Goal: Task Accomplishment & Management: Use online tool/utility

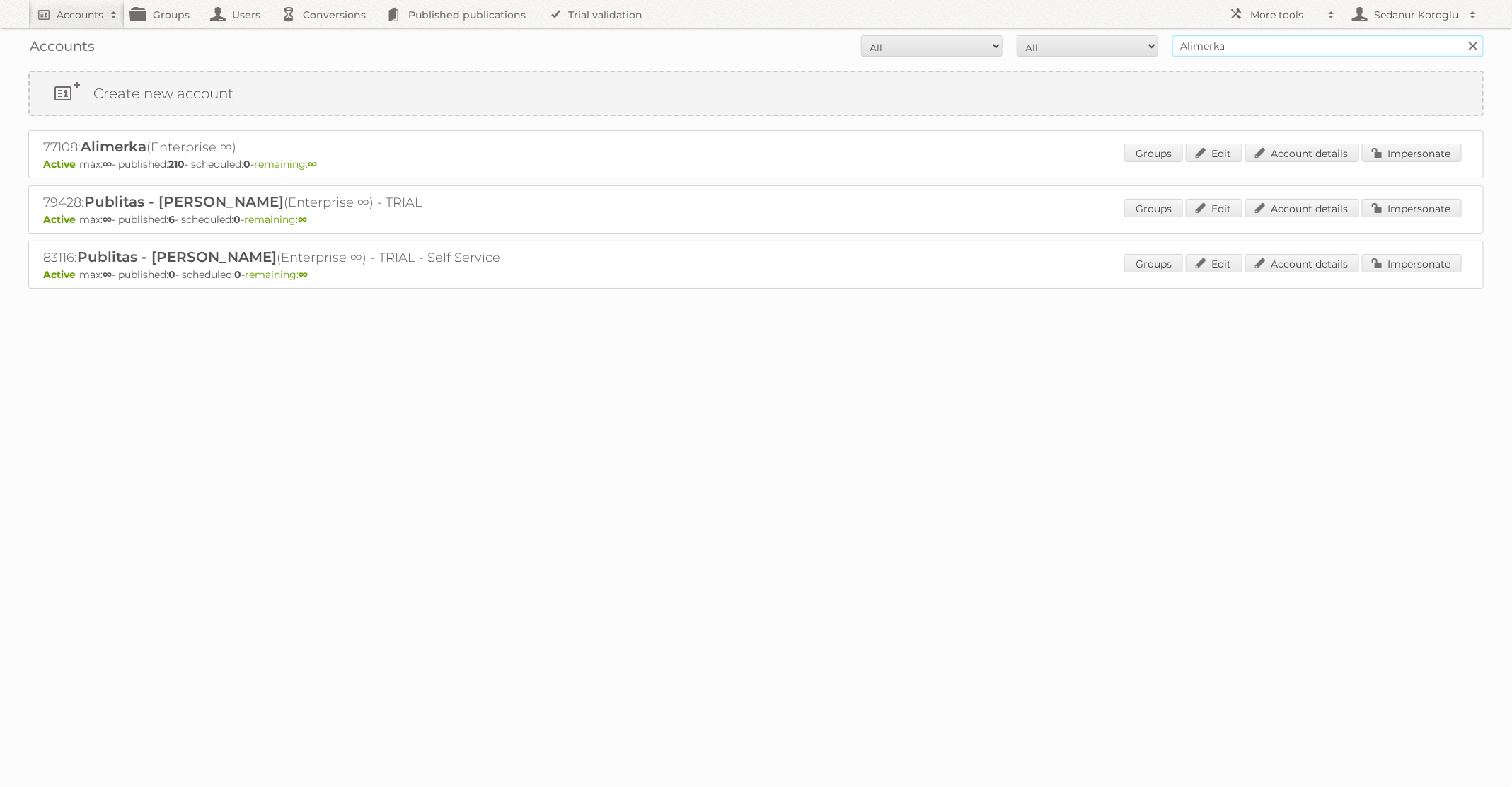
drag, startPoint x: 1241, startPoint y: 51, endPoint x: 1131, endPoint y: 47, distance: 110.1
click at [1132, 47] on form "All Active Expired Pending All Paid Trials Self service Alimerka Search" at bounding box center [756, 45] width 1456 height 21
type input "Kruidvat"
click at [1462, 35] on input "Search" at bounding box center [1472, 45] width 21 height 21
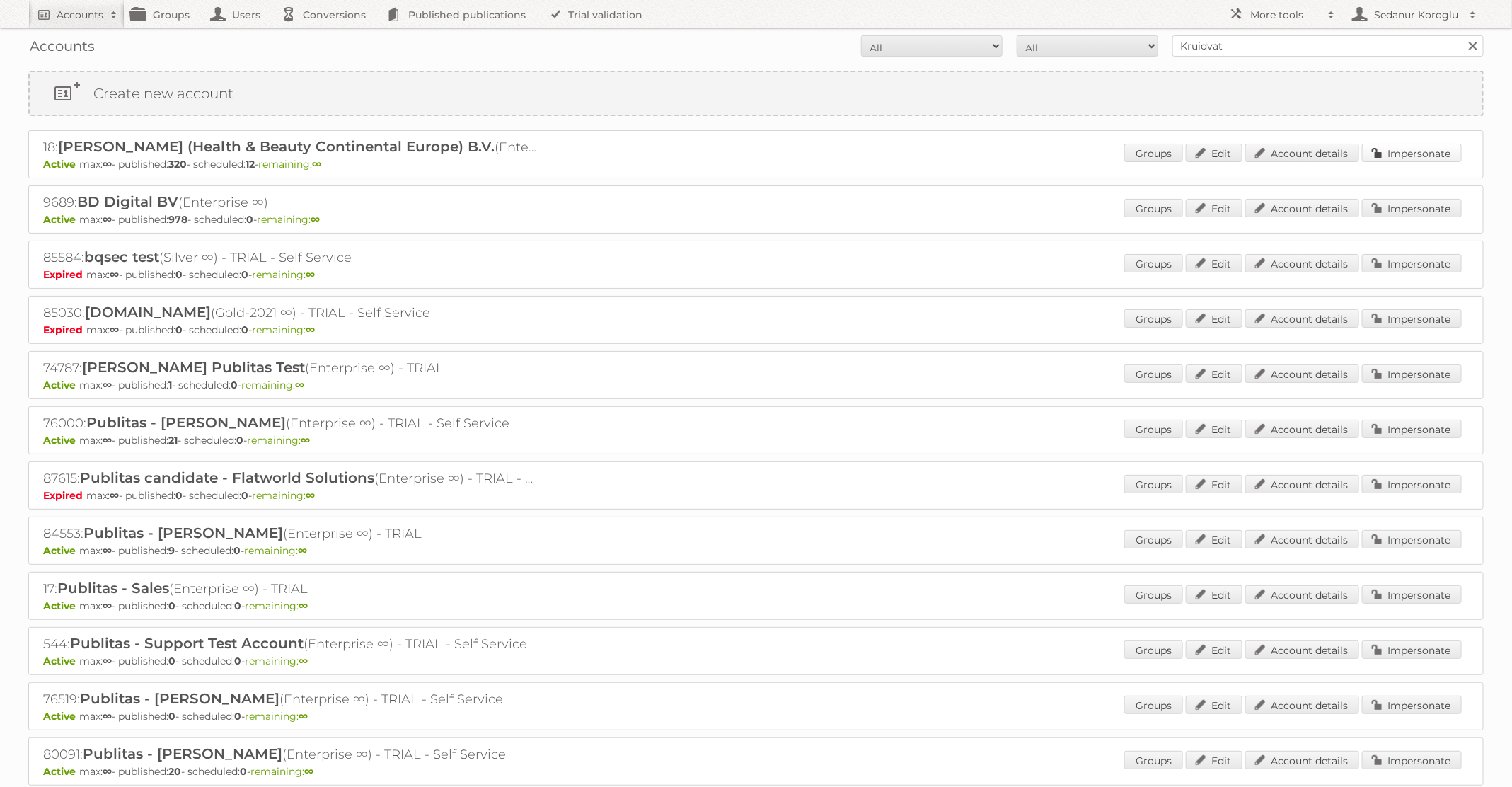
click at [1449, 154] on link "Impersonate" at bounding box center [1411, 153] width 100 height 19
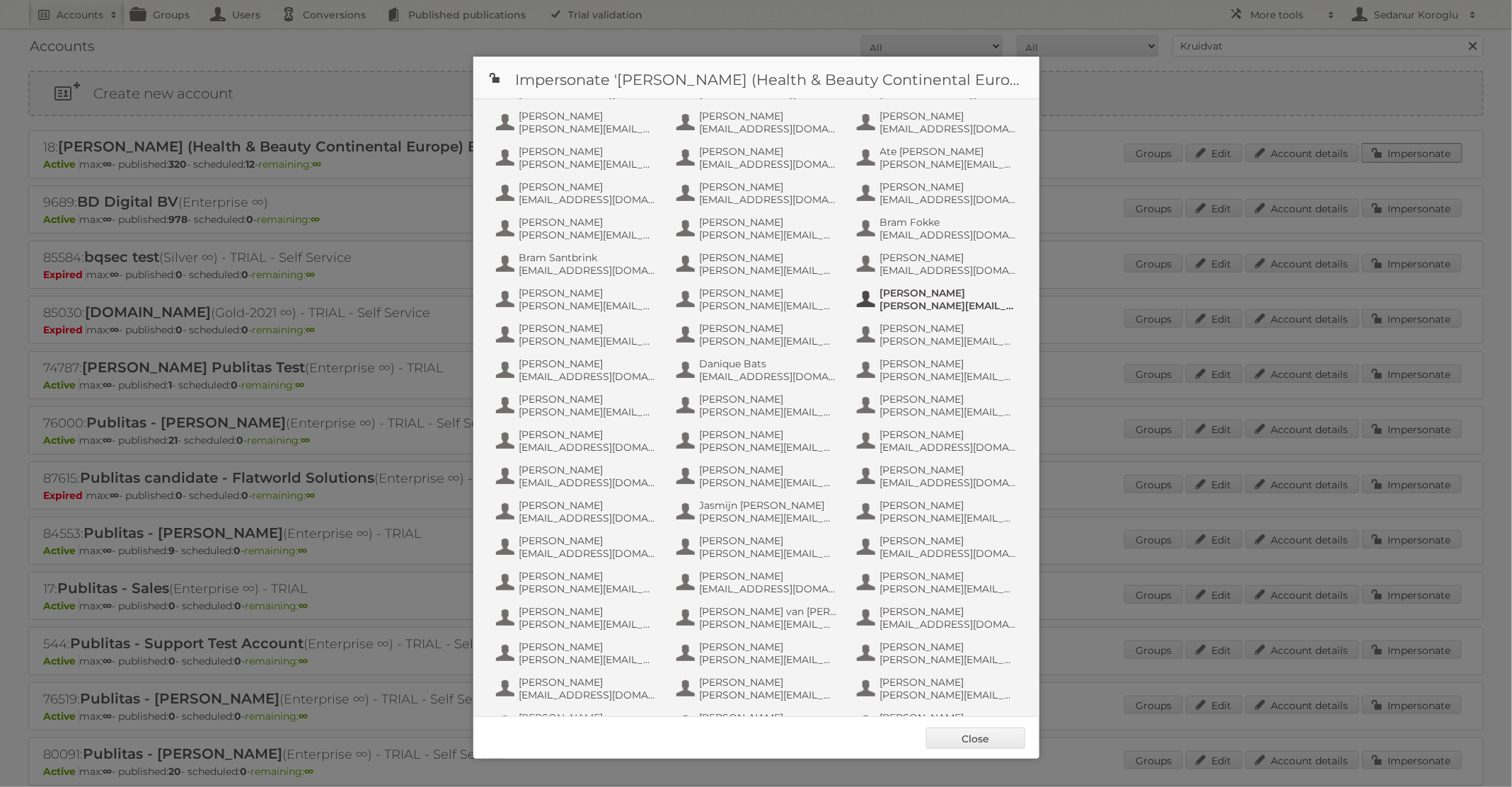
scroll to position [630, 0]
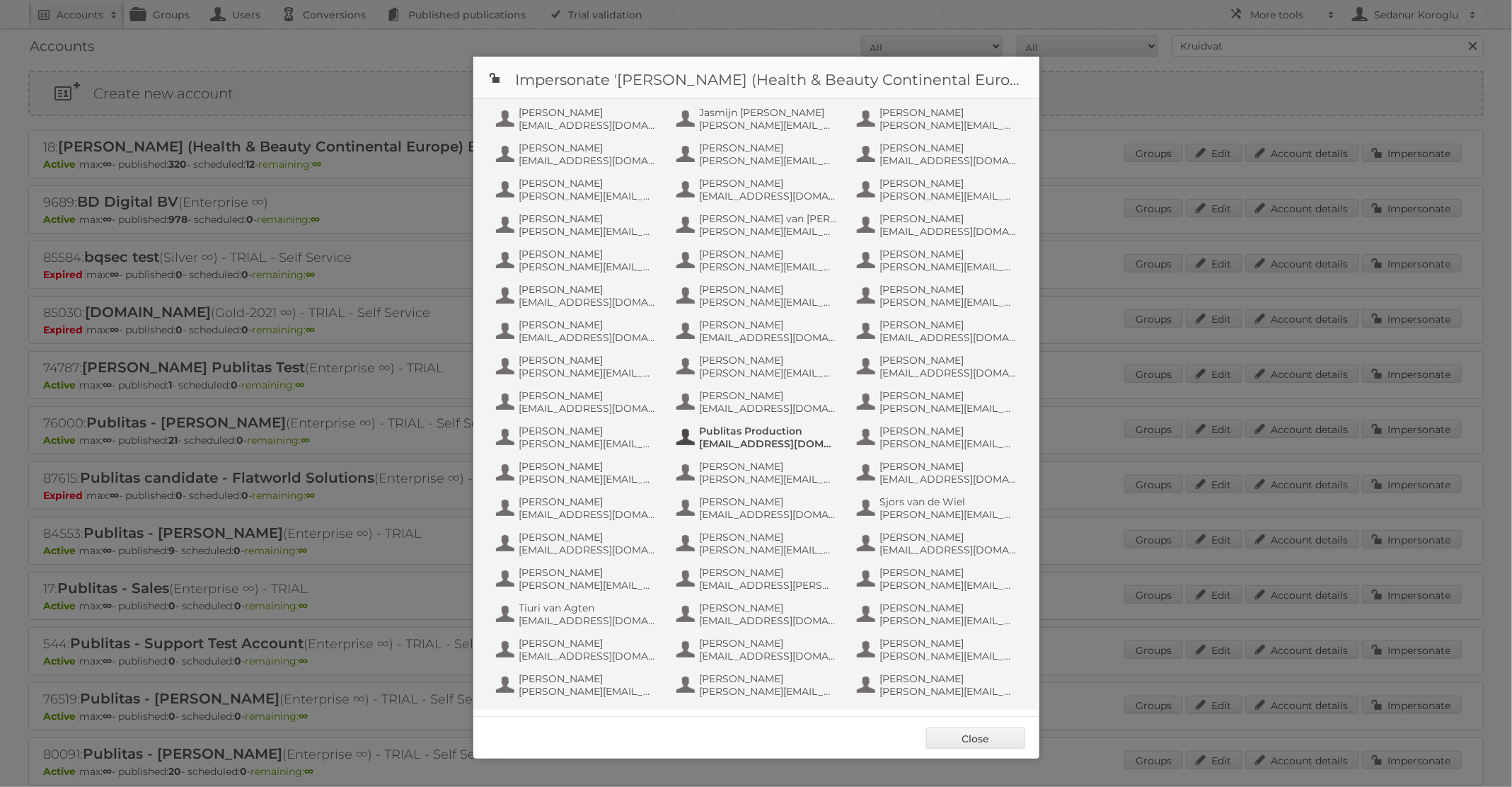
click at [784, 441] on span "info+aswatson-production@publitas.com" at bounding box center [768, 443] width 137 height 13
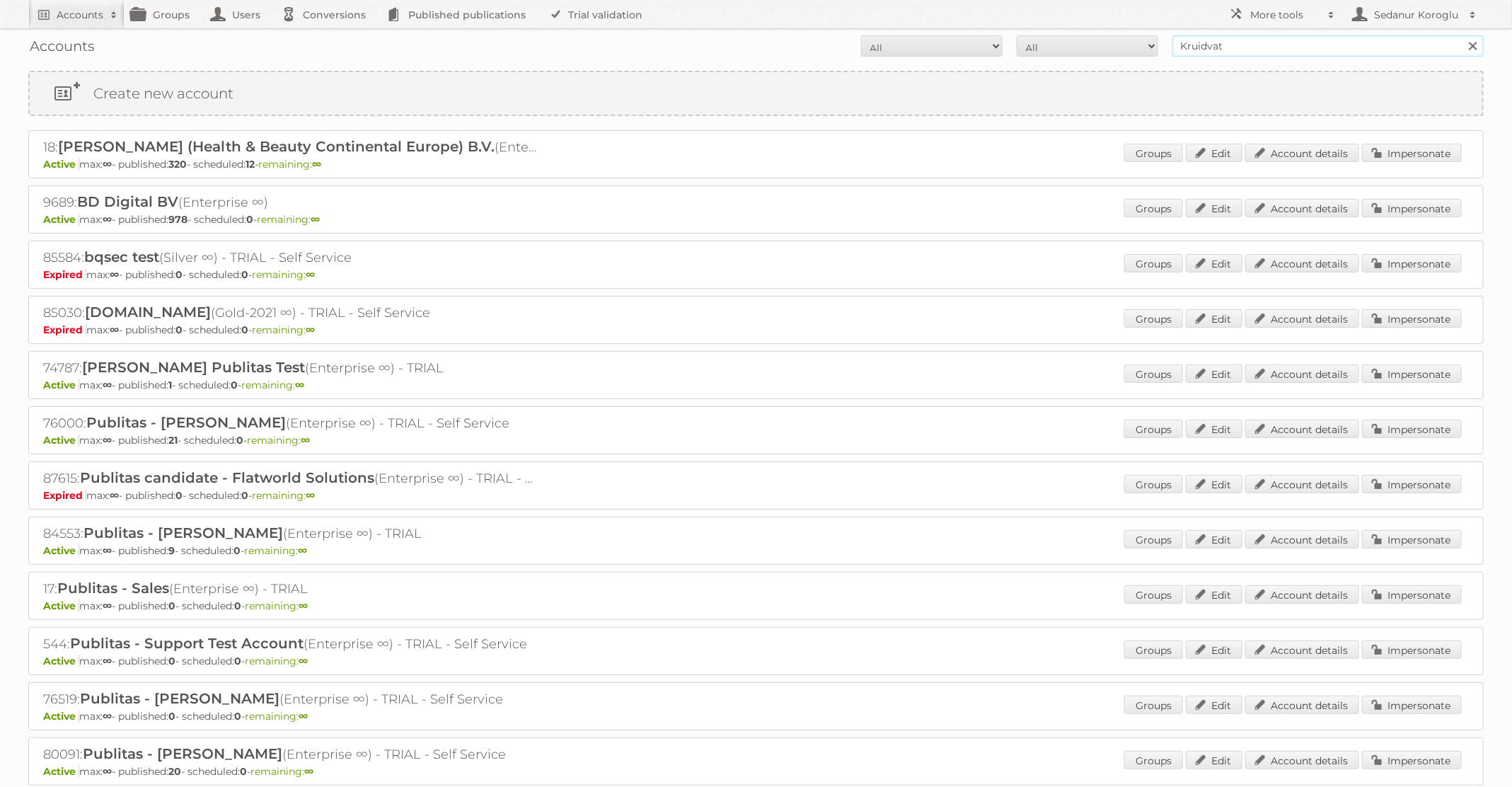
drag, startPoint x: 1235, startPoint y: 43, endPoint x: 1144, endPoint y: 43, distance: 91.0
click at [1147, 43] on form "All Active Expired Pending All Paid Trials Self service Kruidvat Search" at bounding box center [756, 45] width 1456 height 21
type input "lidl BE"
click at [1462, 35] on input "Search" at bounding box center [1472, 45] width 21 height 21
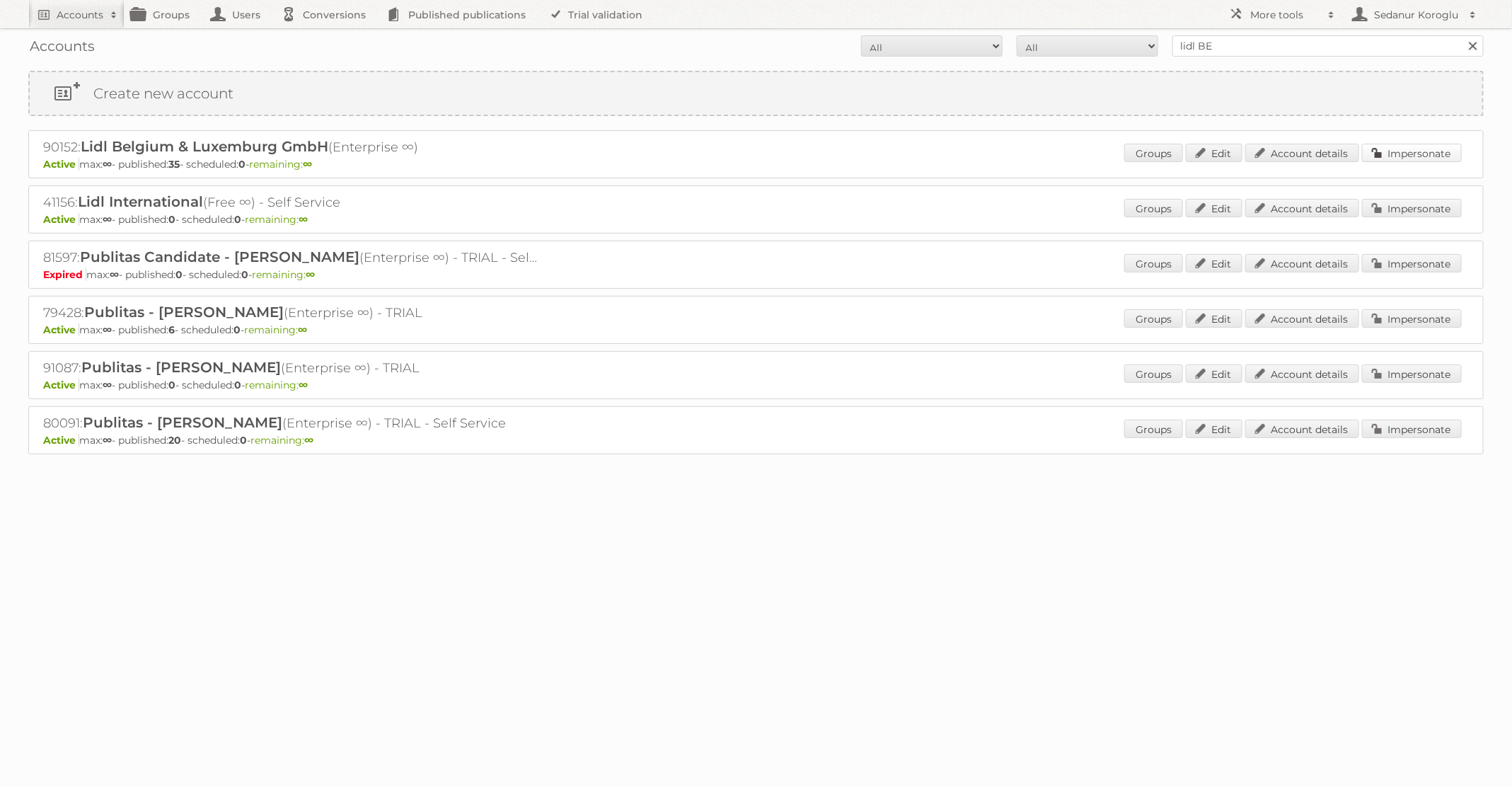
click at [1413, 148] on link "Impersonate" at bounding box center [1411, 153] width 100 height 19
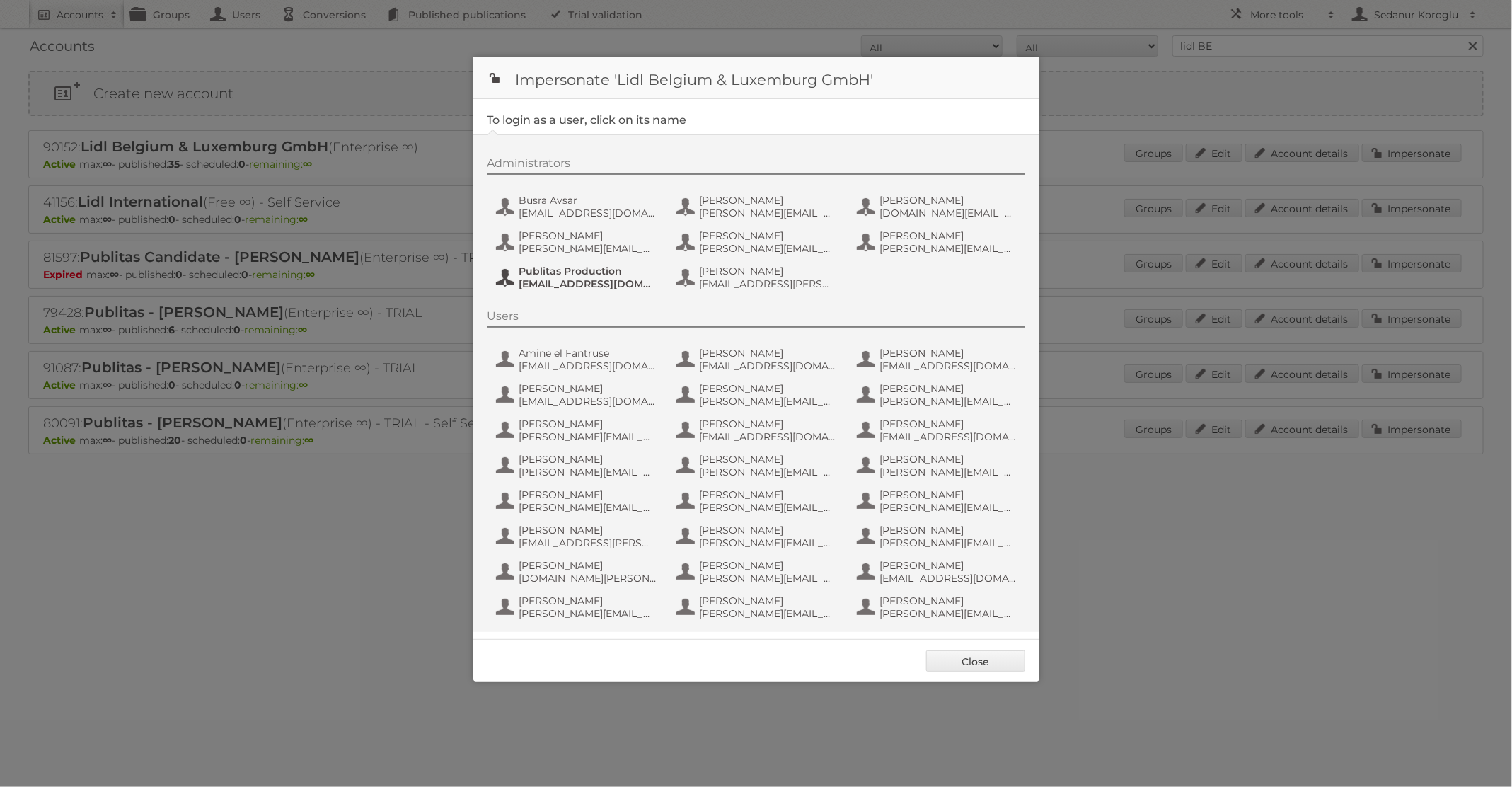
click at [580, 290] on button "Publitas Production fs+LidlBE@publitas.com" at bounding box center [577, 277] width 166 height 28
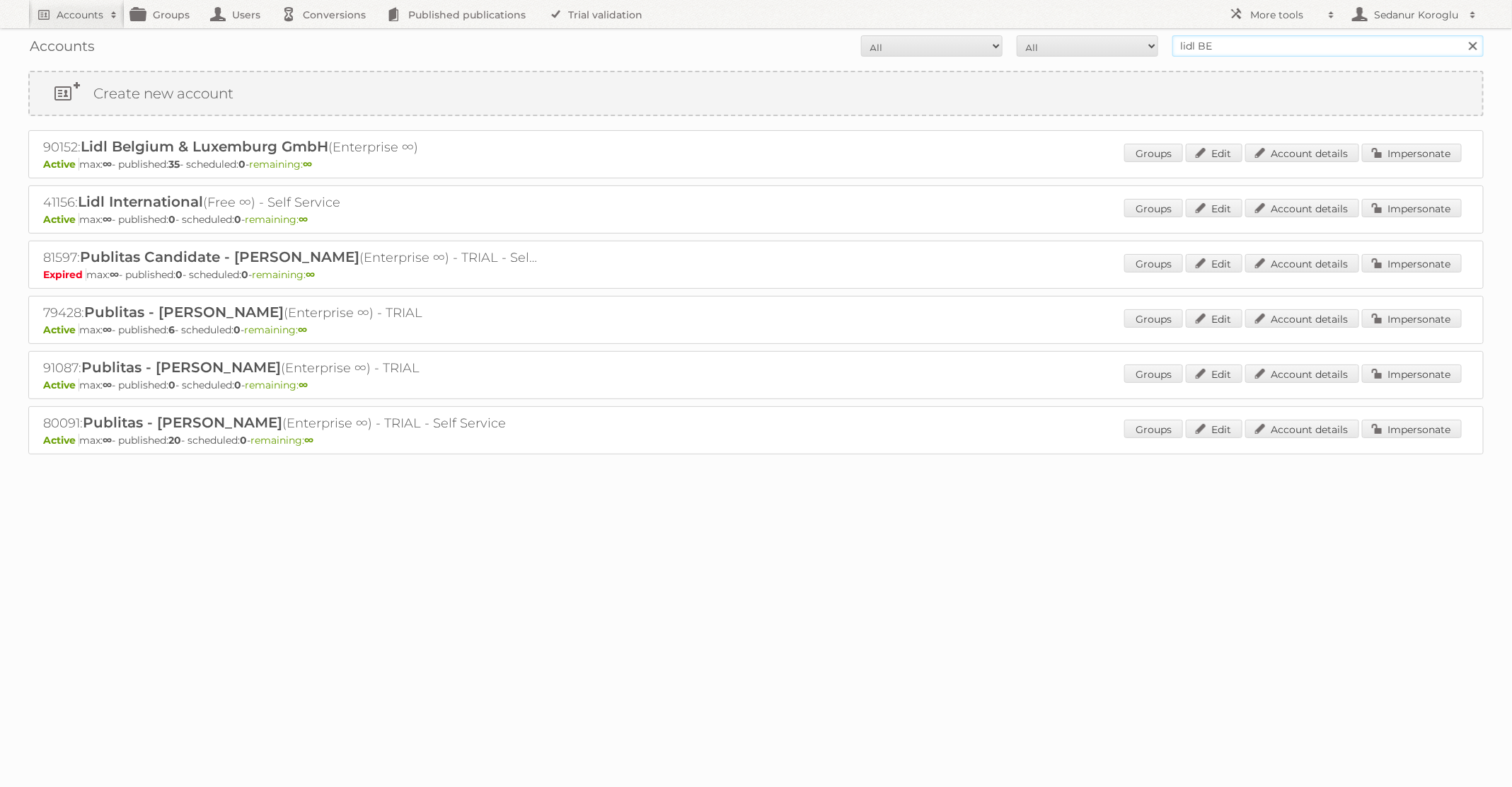
drag, startPoint x: 1240, startPoint y: 42, endPoint x: 1142, endPoint y: 40, distance: 98.0
click at [1142, 40] on form "All Active Expired Pending All Paid Trials Self service lidl BE Search" at bounding box center [756, 45] width 1456 height 21
type input "Plus Retail"
click at [1462, 35] on input "Search" at bounding box center [1472, 45] width 21 height 21
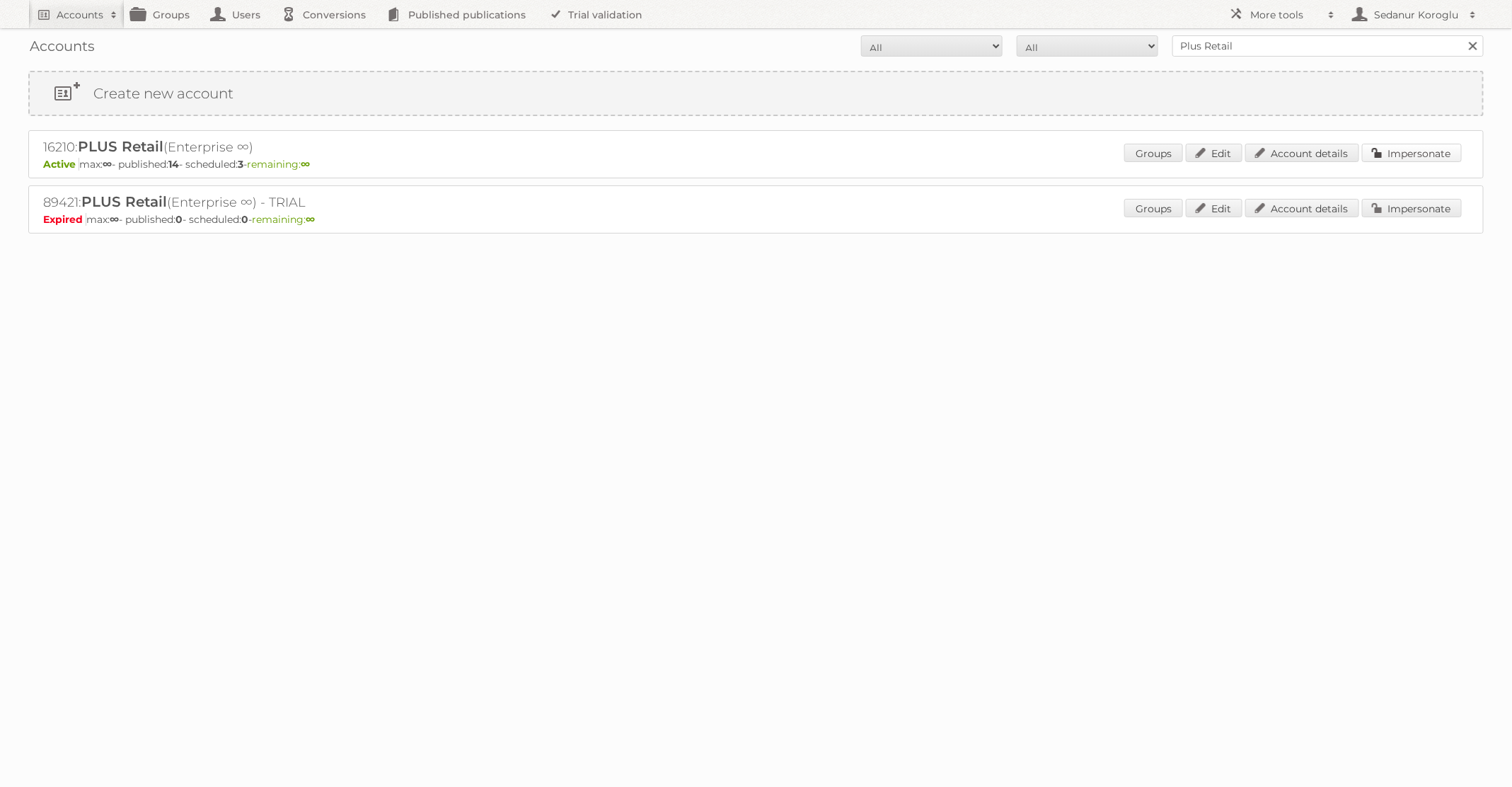
click at [1417, 153] on link "Impersonate" at bounding box center [1411, 153] width 100 height 19
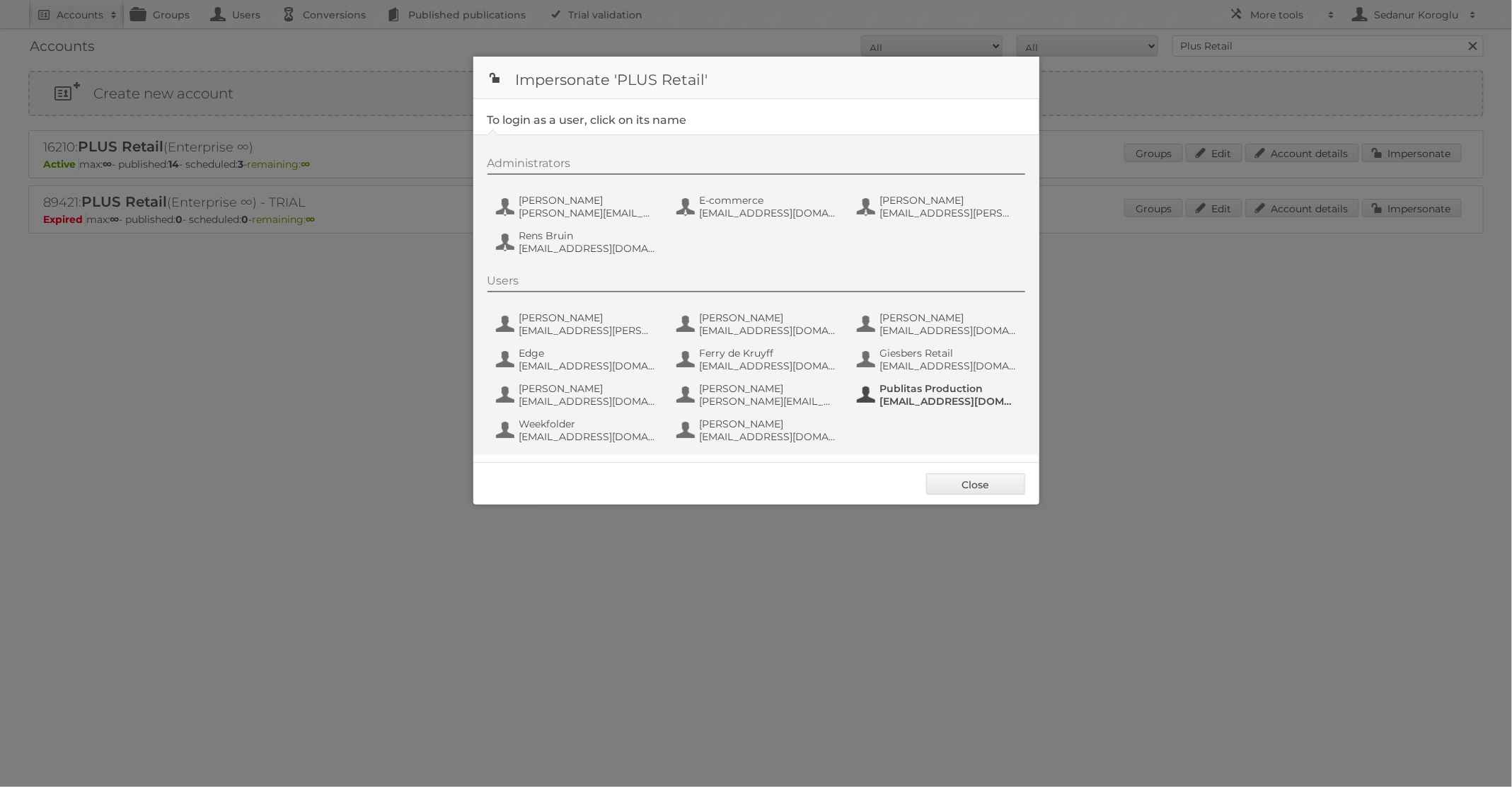
click at [907, 399] on span "[EMAIL_ADDRESS][DOMAIN_NAME]" at bounding box center [948, 401] width 137 height 13
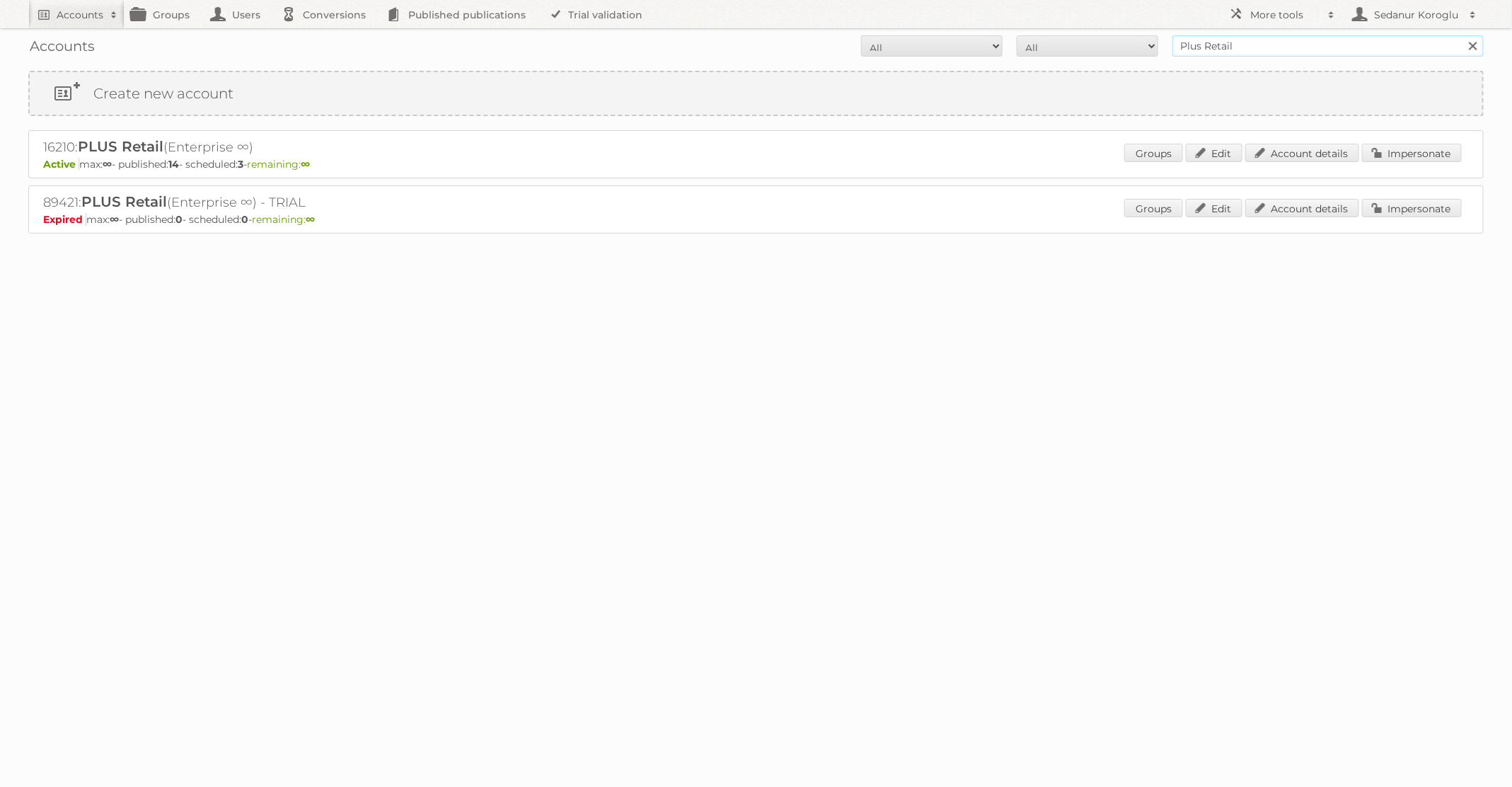
drag, startPoint x: 1238, startPoint y: 42, endPoint x: 1112, endPoint y: 41, distance: 126.0
click at [1112, 41] on form "All Active Expired Pending All Paid Trials Self service Plus Retail Search" at bounding box center [756, 45] width 1456 height 21
type input "e"
type input "dm drogerie"
click at [1462, 35] on input "Search" at bounding box center [1472, 45] width 21 height 21
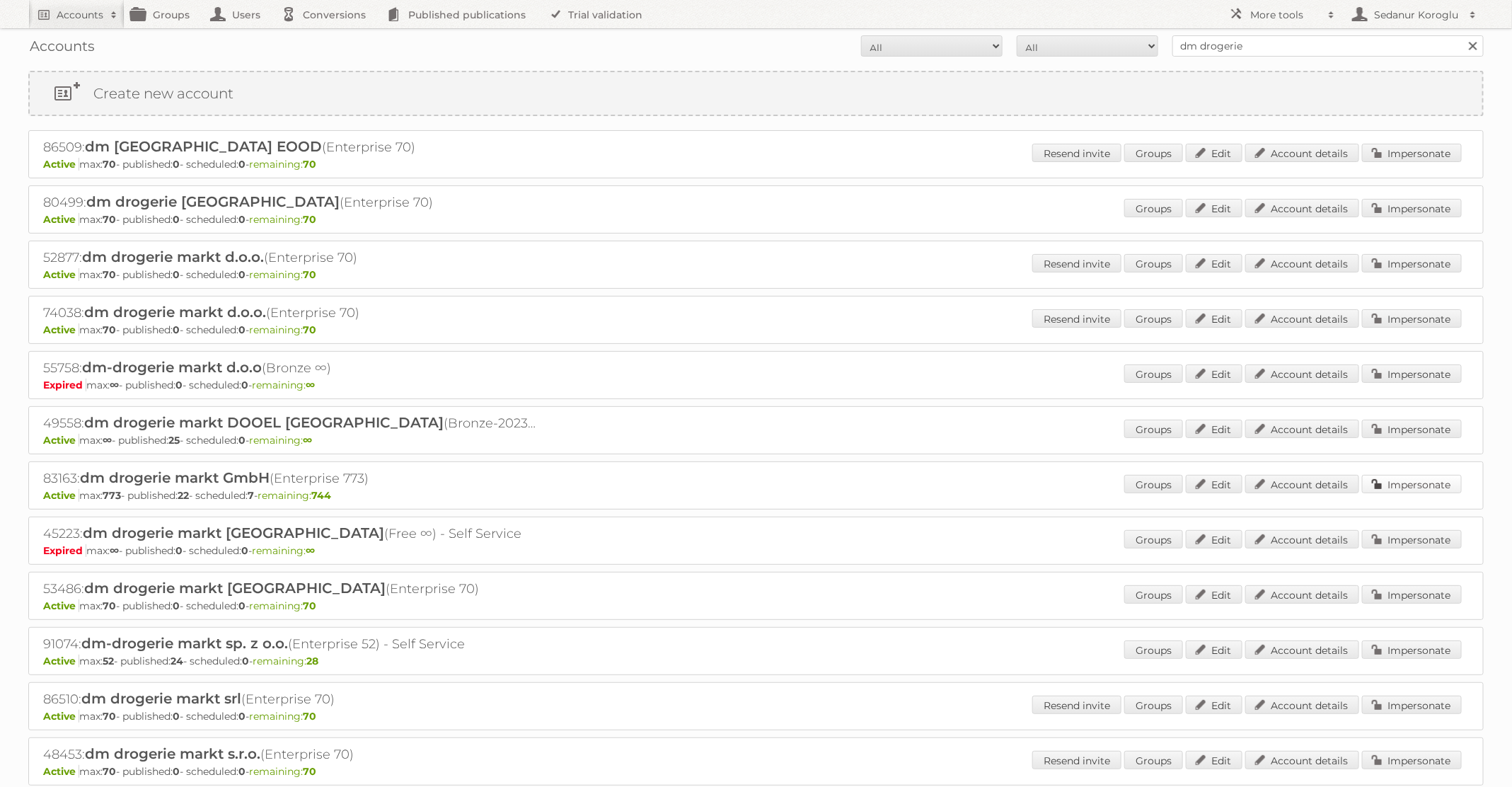
click at [1399, 482] on link "Impersonate" at bounding box center [1411, 484] width 100 height 19
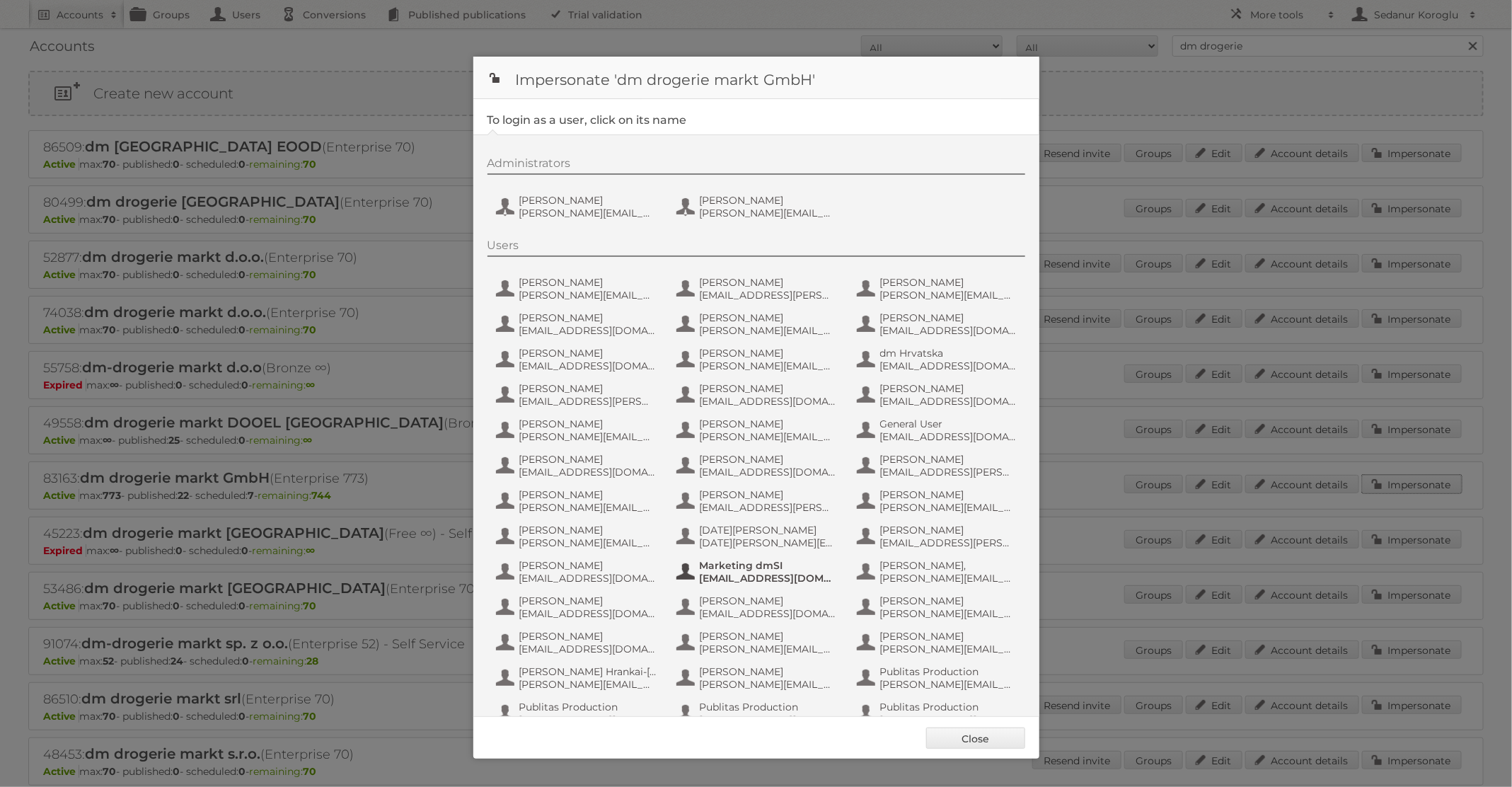
scroll to position [134, 0]
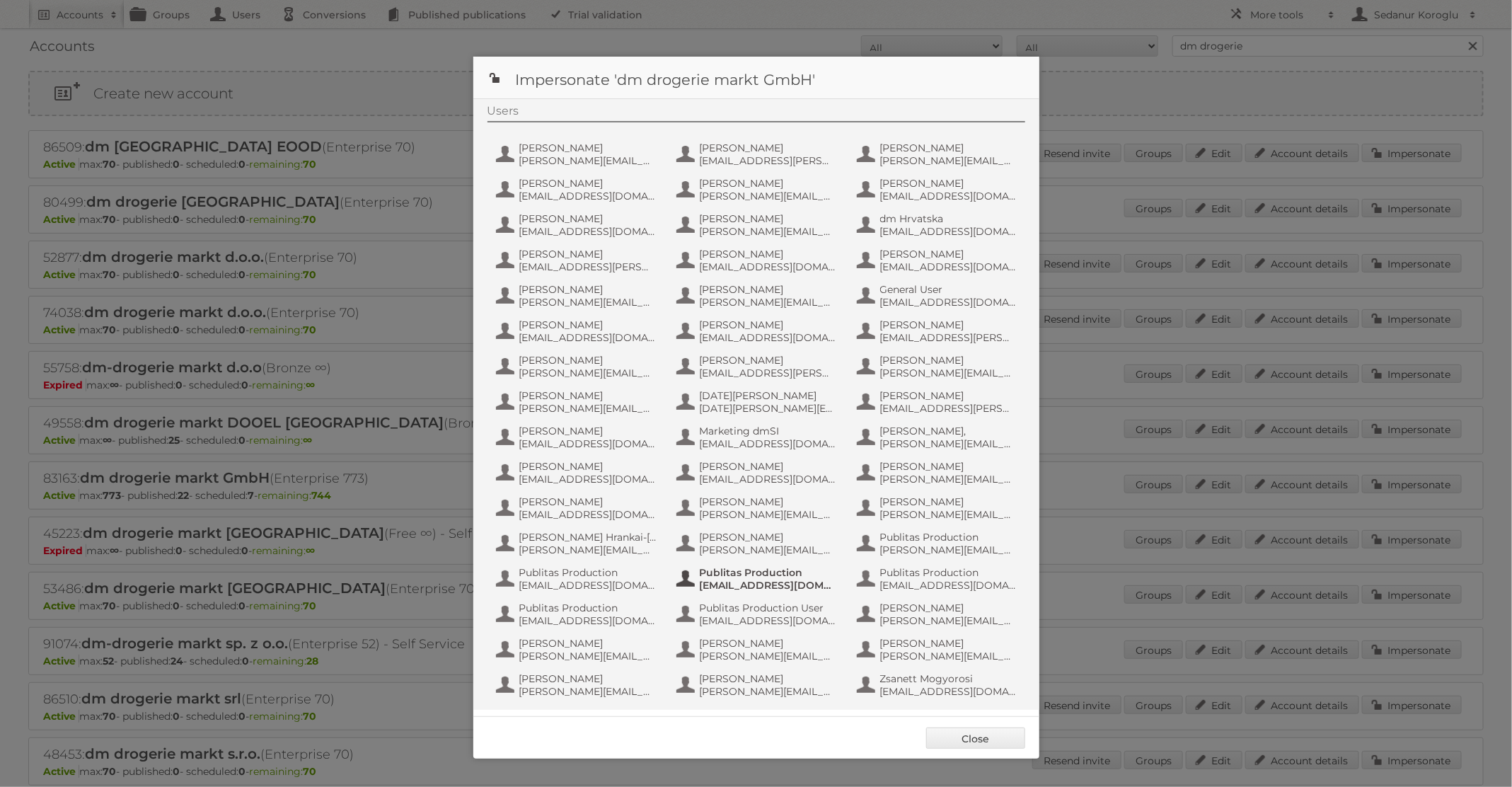
click at [783, 587] on span "fs+dmslovakia@publitas.com" at bounding box center [768, 585] width 137 height 13
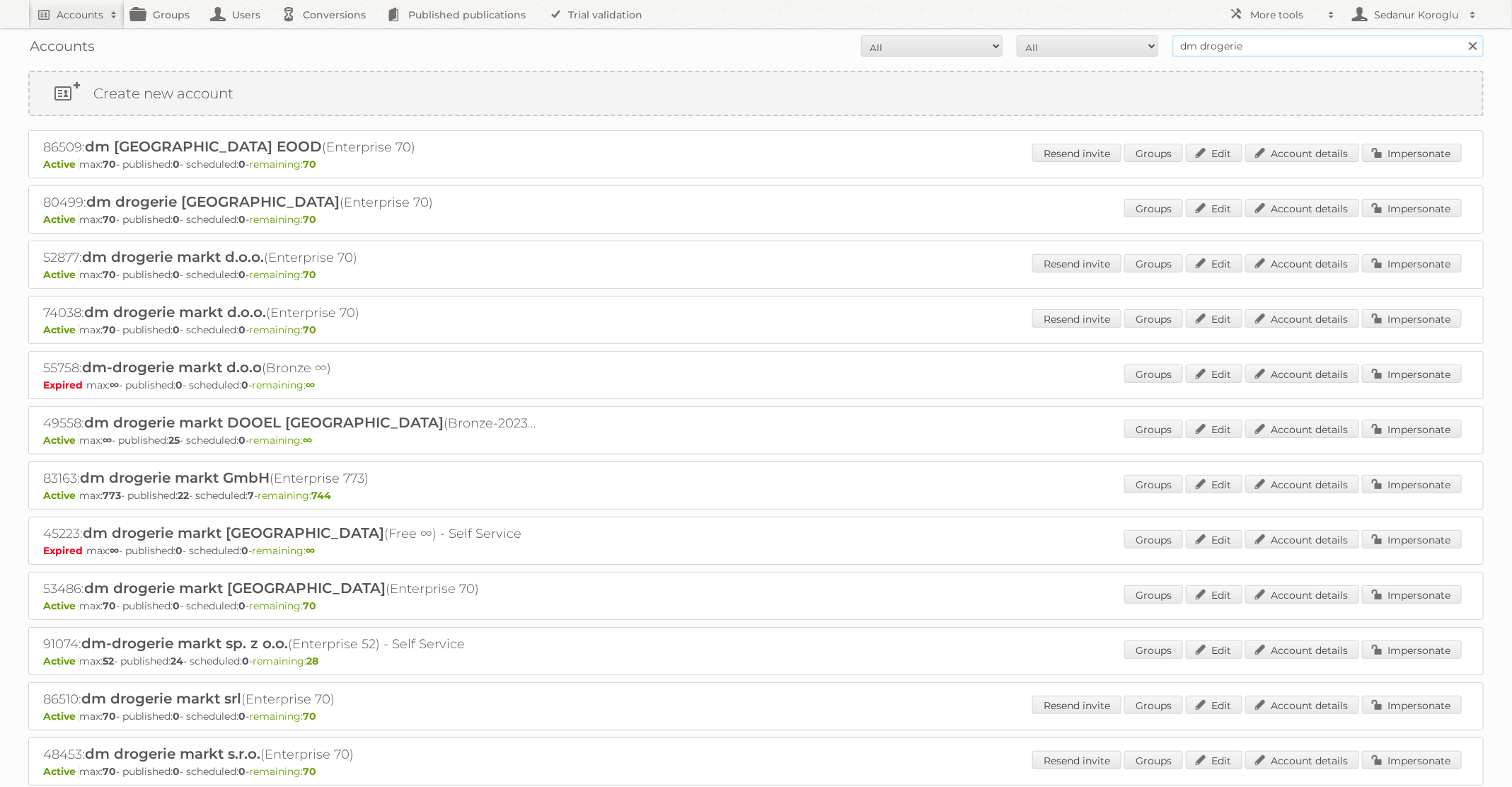
drag, startPoint x: 1245, startPoint y: 46, endPoint x: 1090, endPoint y: 46, distance: 155.0
click at [1090, 46] on form "All Active Expired Pending All Paid Trials Self service dm drogerie Search" at bounding box center [756, 45] width 1456 height 21
type input "lidl BE"
click at [1462, 35] on input "Search" at bounding box center [1472, 45] width 21 height 21
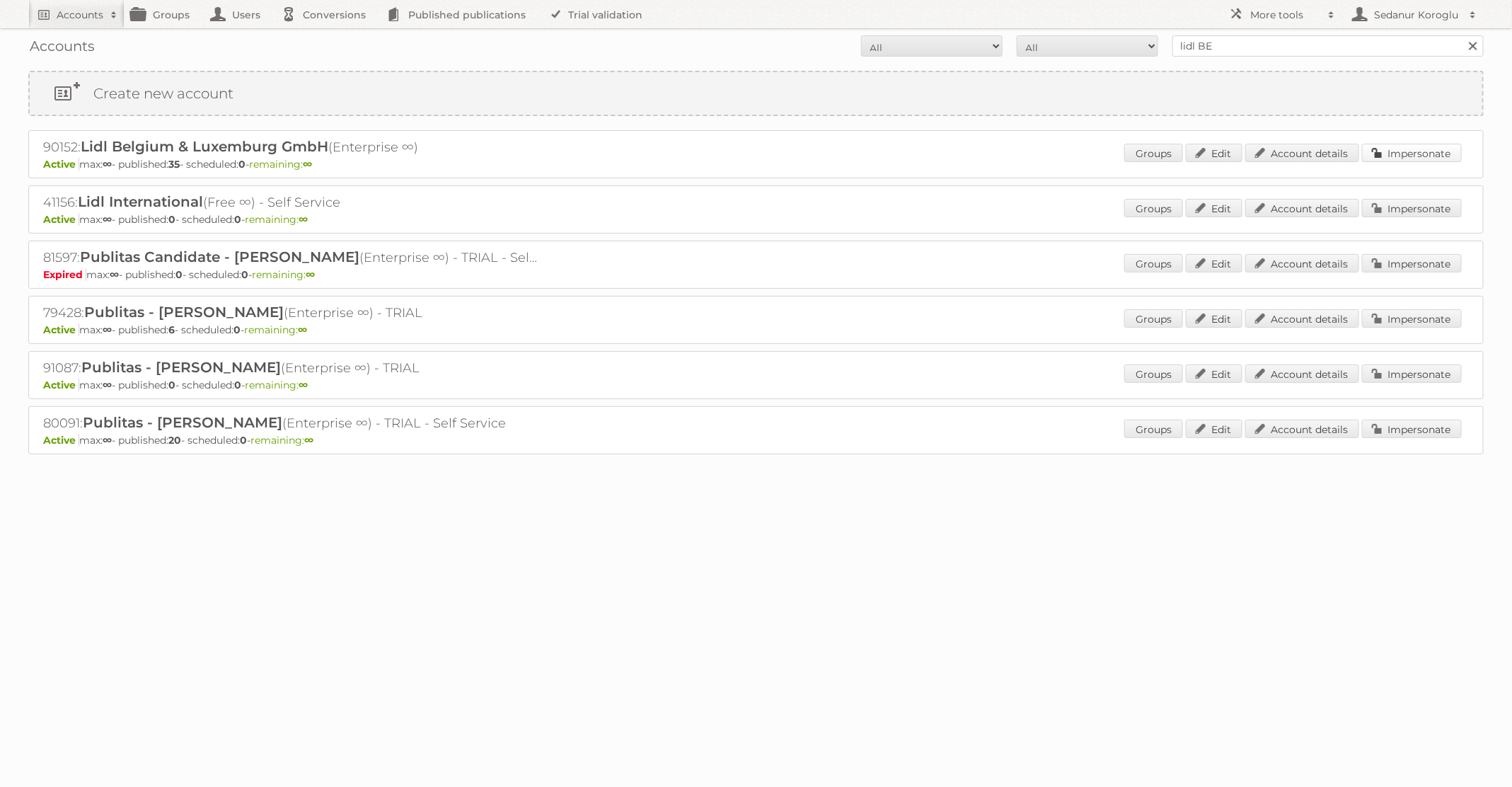
click at [1413, 146] on link "Impersonate" at bounding box center [1411, 153] width 100 height 19
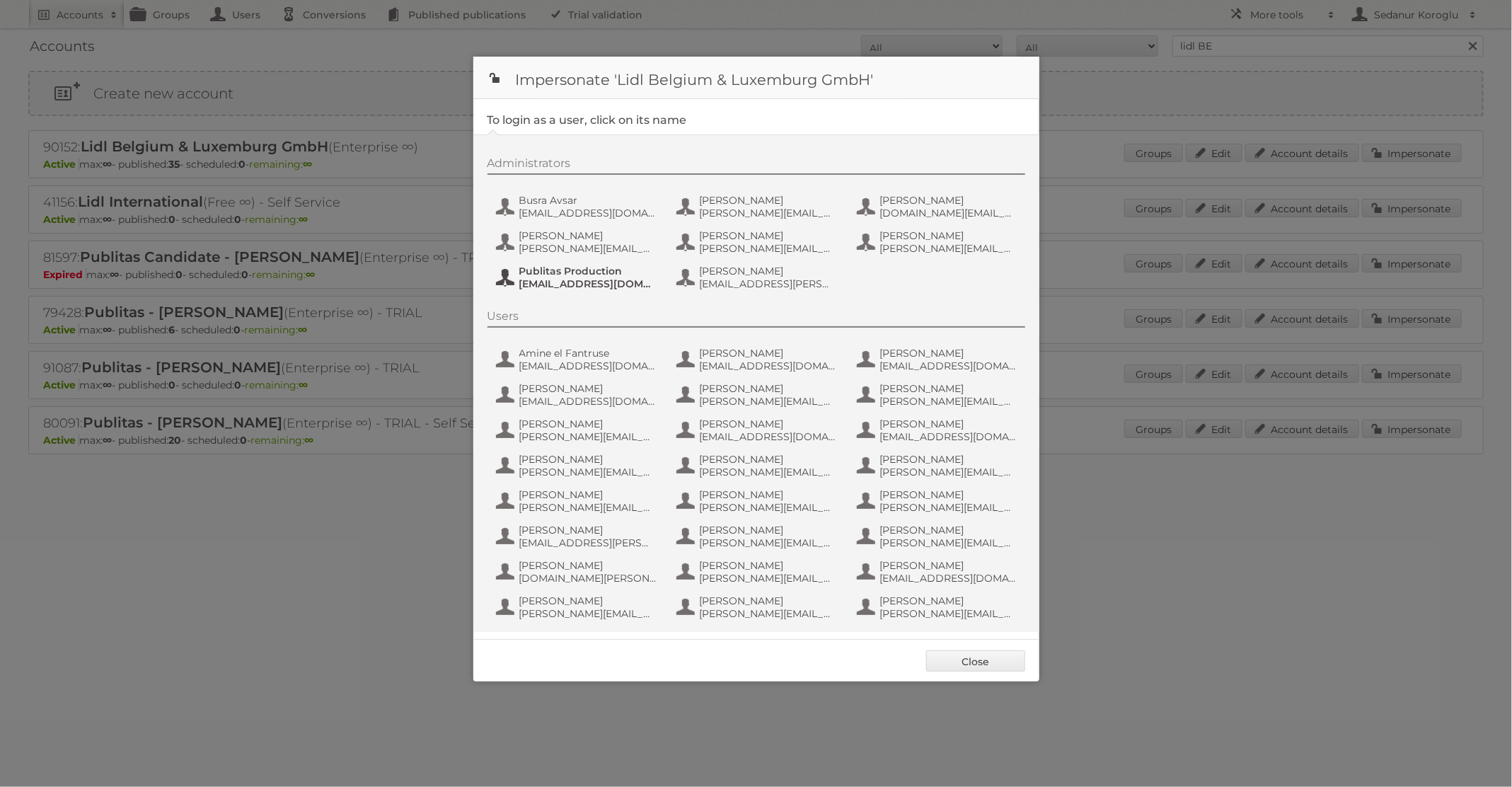
click at [542, 284] on span "[EMAIL_ADDRESS][DOMAIN_NAME]" at bounding box center [588, 283] width 137 height 13
